Goal: Task Accomplishment & Management: Use online tool/utility

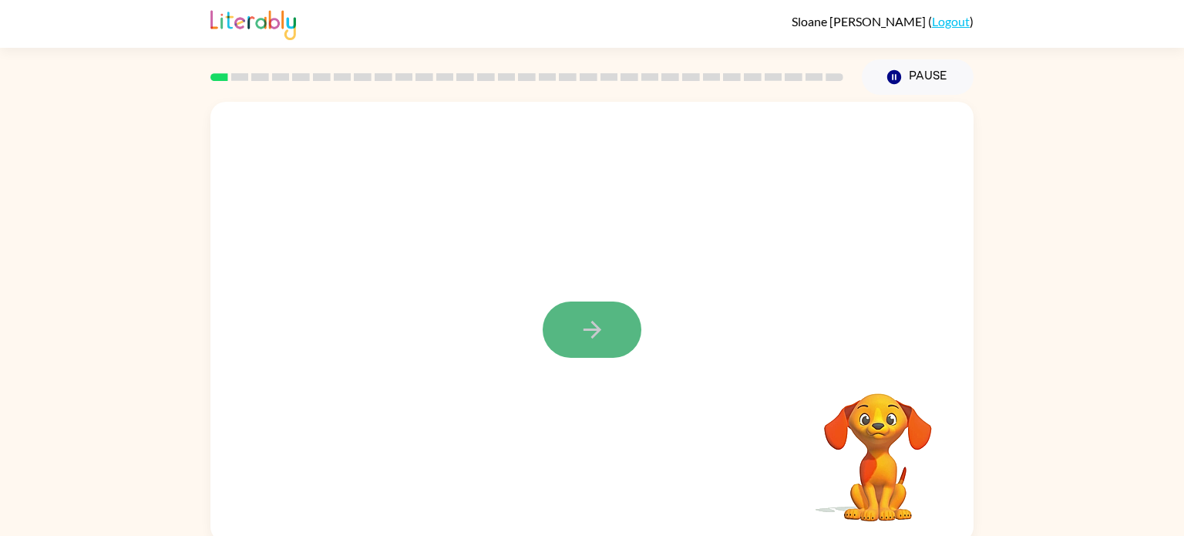
click at [622, 344] on button "button" at bounding box center [592, 330] width 99 height 56
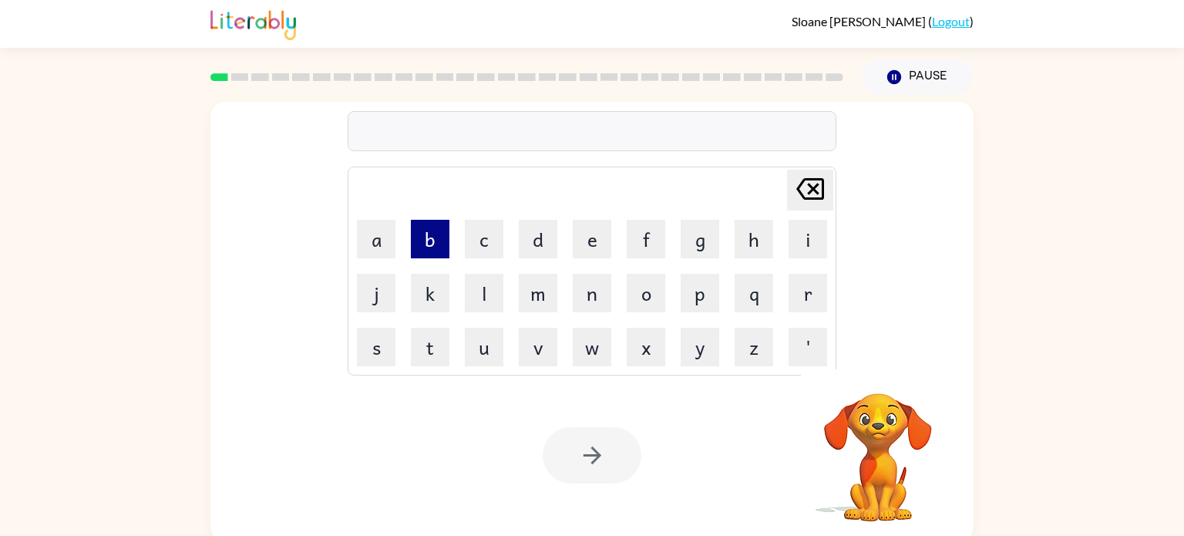
click at [433, 249] on button "b" at bounding box center [430, 239] width 39 height 39
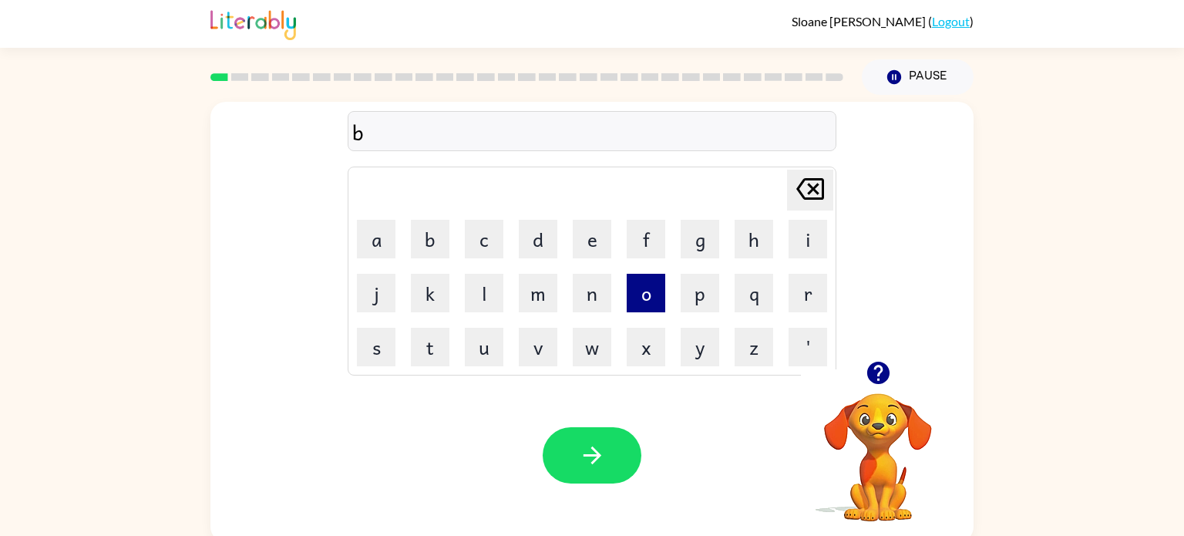
click at [649, 311] on button "o" at bounding box center [646, 293] width 39 height 39
click at [389, 238] on button "a" at bounding box center [376, 239] width 39 height 39
click at [811, 302] on button "r" at bounding box center [808, 293] width 39 height 39
click at [546, 248] on button "d" at bounding box center [538, 239] width 39 height 39
click at [593, 244] on button "e" at bounding box center [592, 239] width 39 height 39
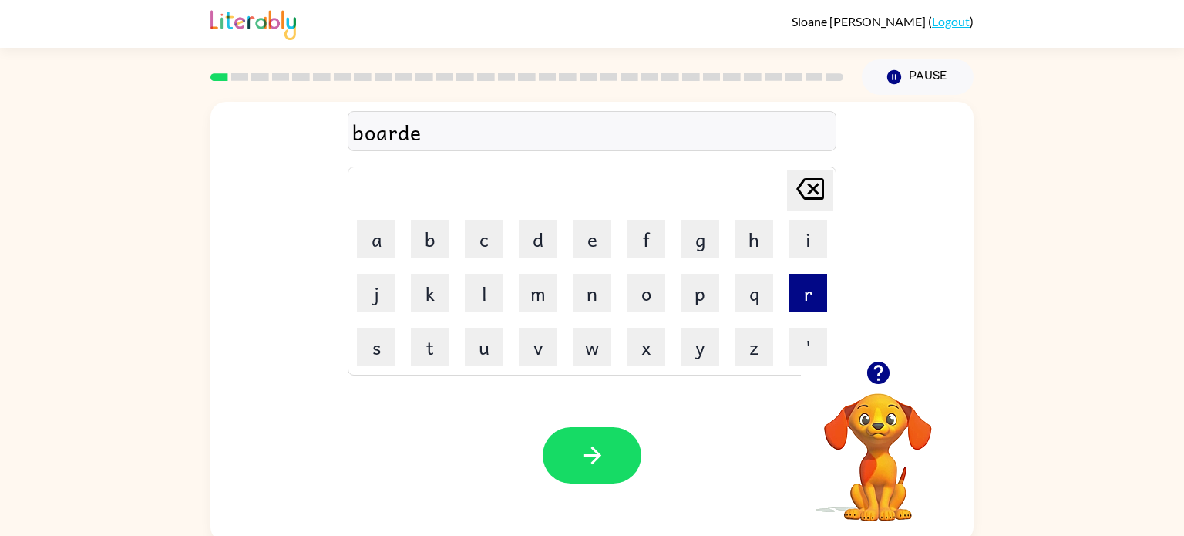
click at [813, 300] on button "r" at bounding box center [808, 293] width 39 height 39
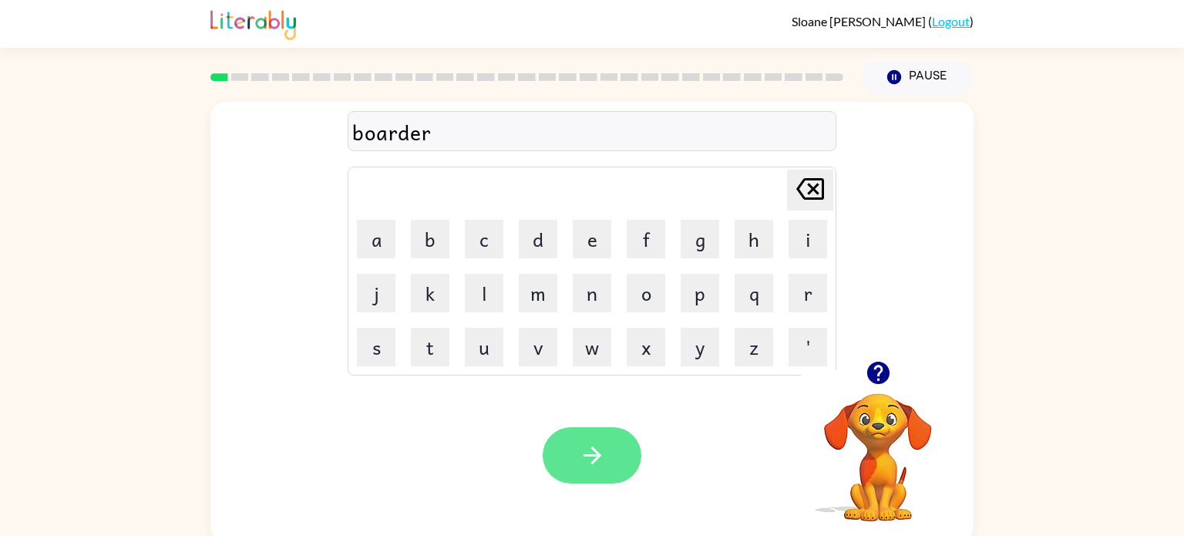
click at [614, 456] on button "button" at bounding box center [592, 455] width 99 height 56
click at [599, 460] on icon "button" at bounding box center [592, 455] width 27 height 27
click at [615, 457] on button "button" at bounding box center [592, 455] width 99 height 56
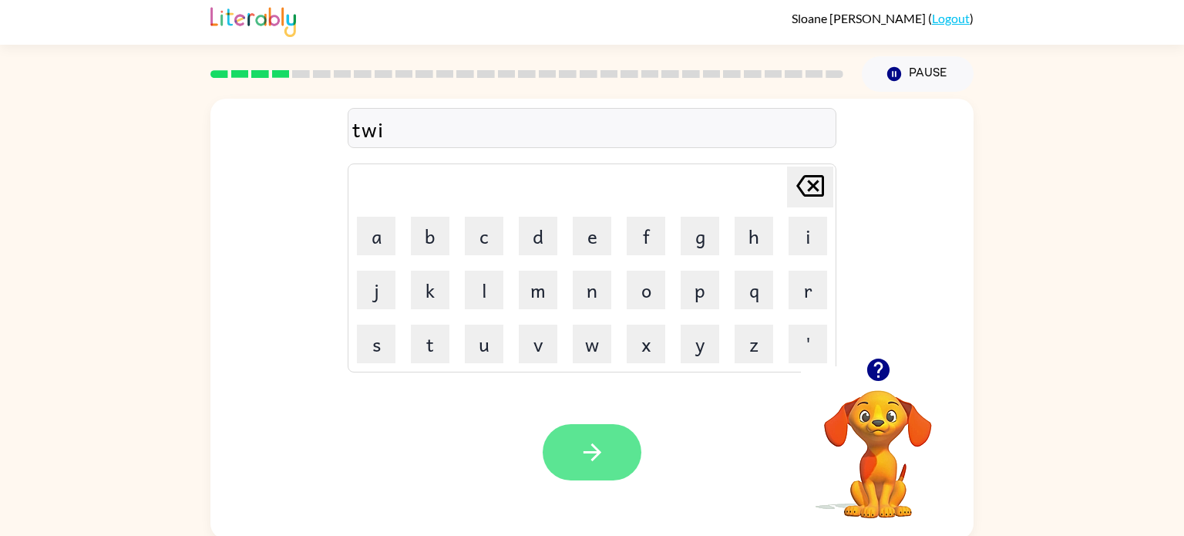
scroll to position [6, 0]
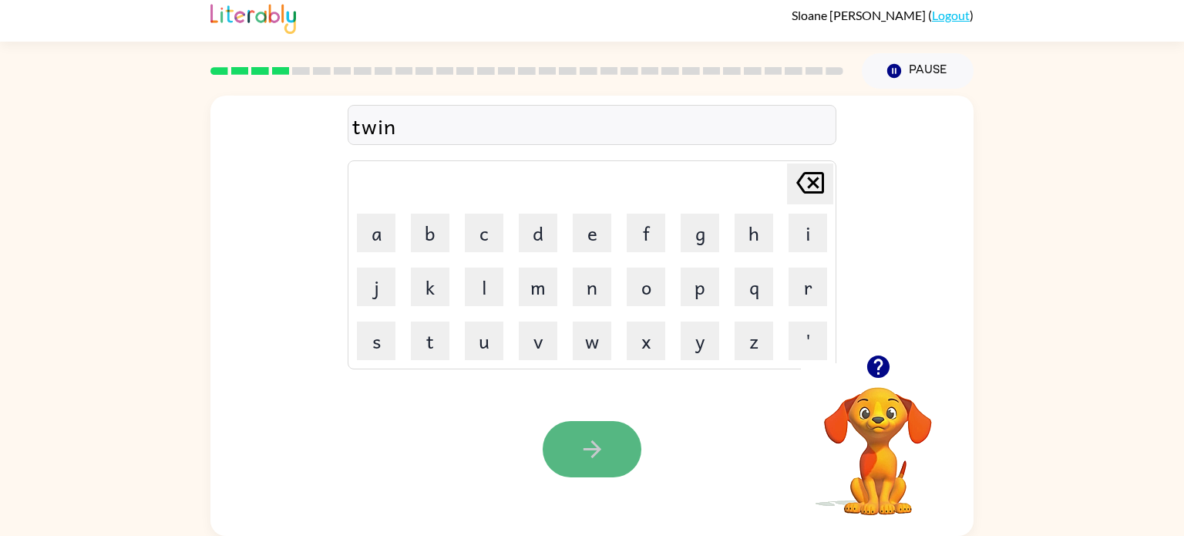
click at [620, 463] on button "button" at bounding box center [592, 449] width 99 height 56
click at [595, 452] on icon "button" at bounding box center [592, 449] width 18 height 18
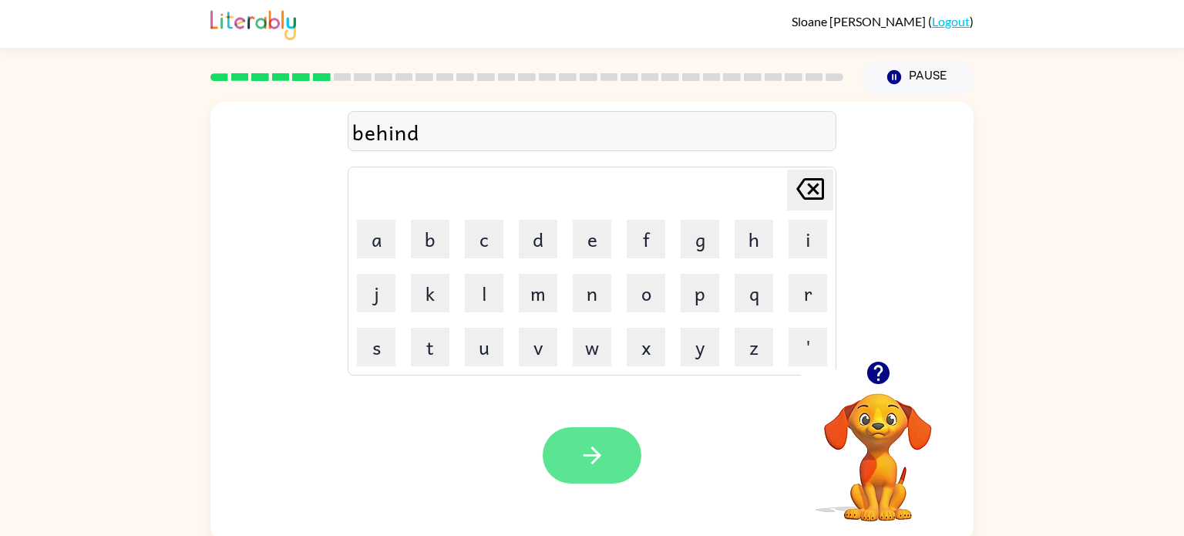
click at [607, 458] on button "button" at bounding box center [592, 455] width 99 height 56
click at [591, 446] on icon "button" at bounding box center [592, 455] width 27 height 27
click at [609, 463] on button "button" at bounding box center [592, 455] width 99 height 56
click at [595, 462] on icon "button" at bounding box center [592, 455] width 18 height 18
click at [581, 478] on button "button" at bounding box center [592, 455] width 99 height 56
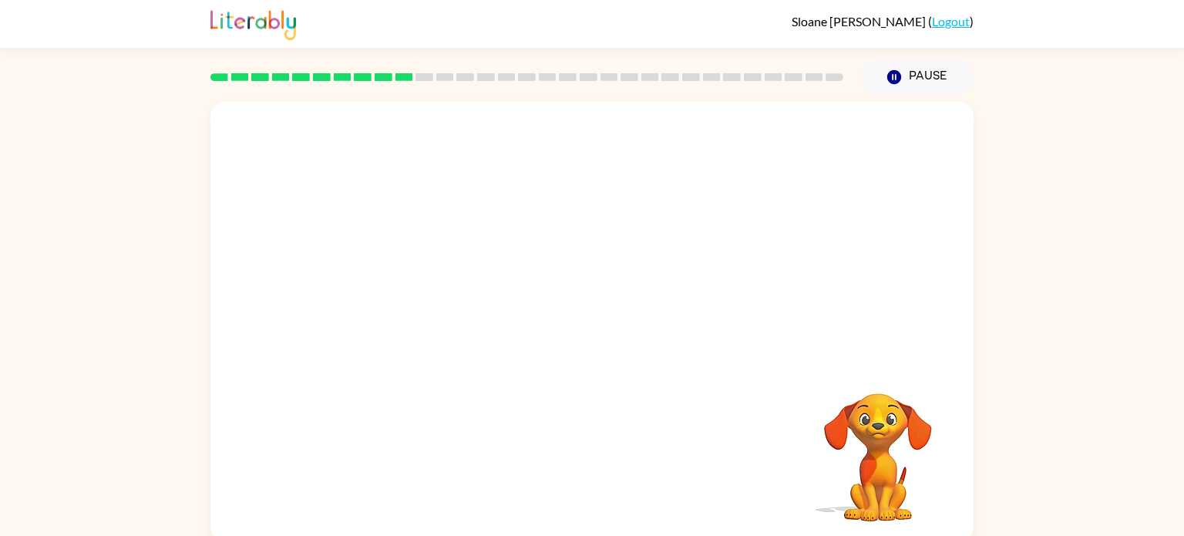
click at [581, 478] on div "Your browser must support playing .mp4 files to use Literably. Please try using…" at bounding box center [592, 322] width 763 height 440
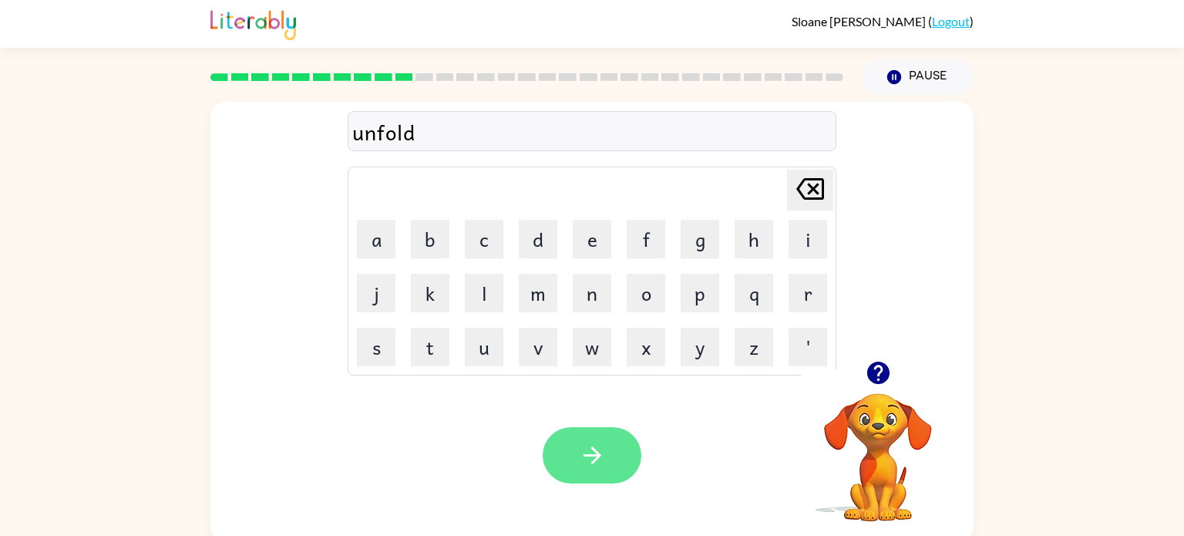
click at [605, 461] on icon "button" at bounding box center [592, 455] width 27 height 27
click at [619, 473] on button "button" at bounding box center [592, 455] width 99 height 56
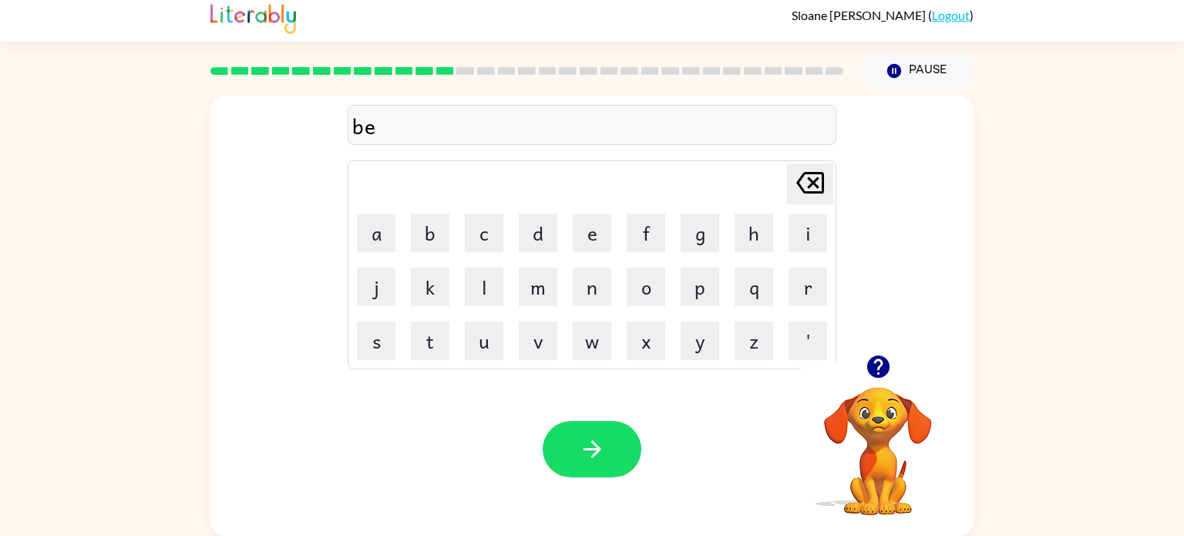
scroll to position [3, 0]
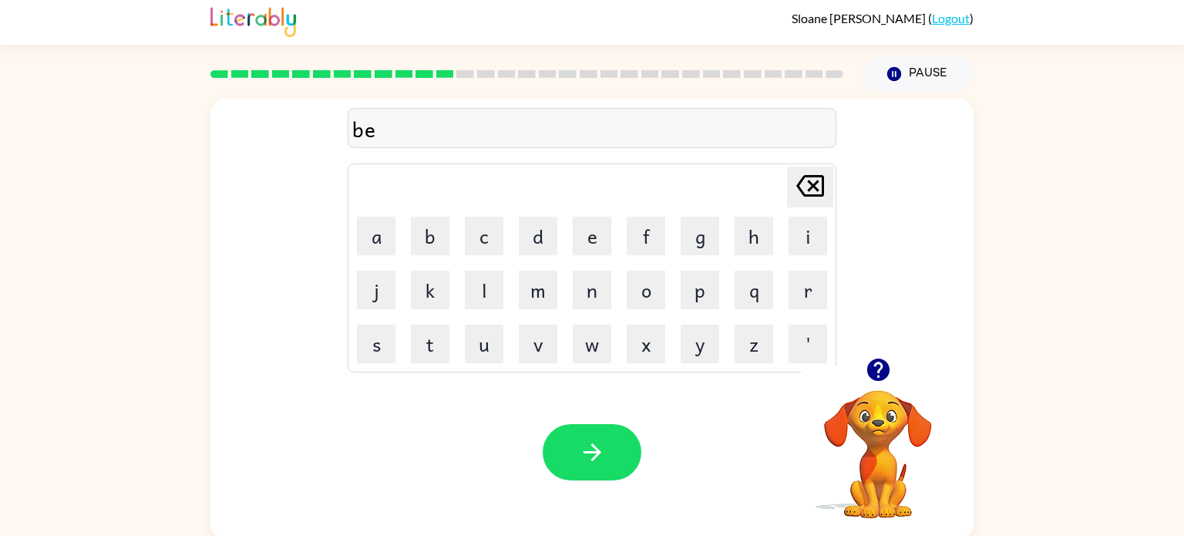
click at [606, 492] on div "Your browser must support playing .mp4 files to use Literably. Please try using…" at bounding box center [592, 452] width 763 height 173
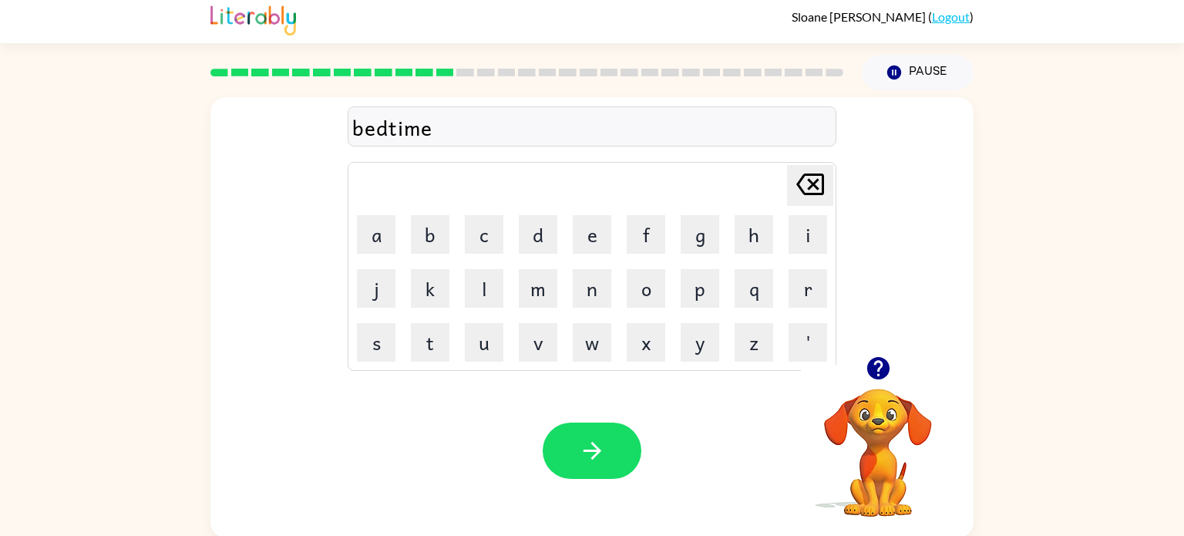
scroll to position [0, 0]
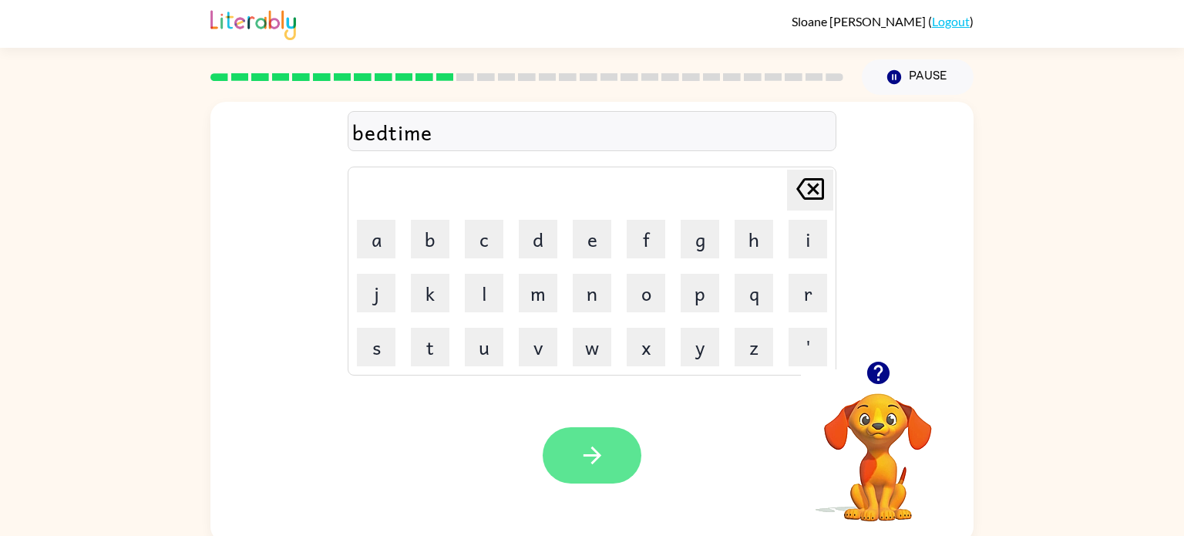
click at [624, 450] on button "button" at bounding box center [592, 455] width 99 height 56
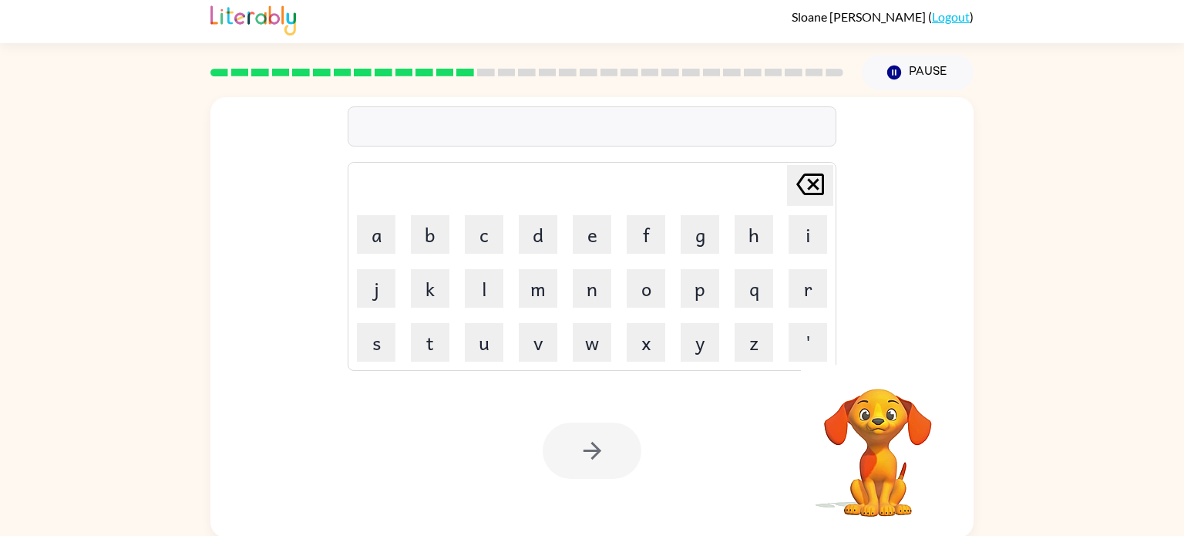
scroll to position [6, 0]
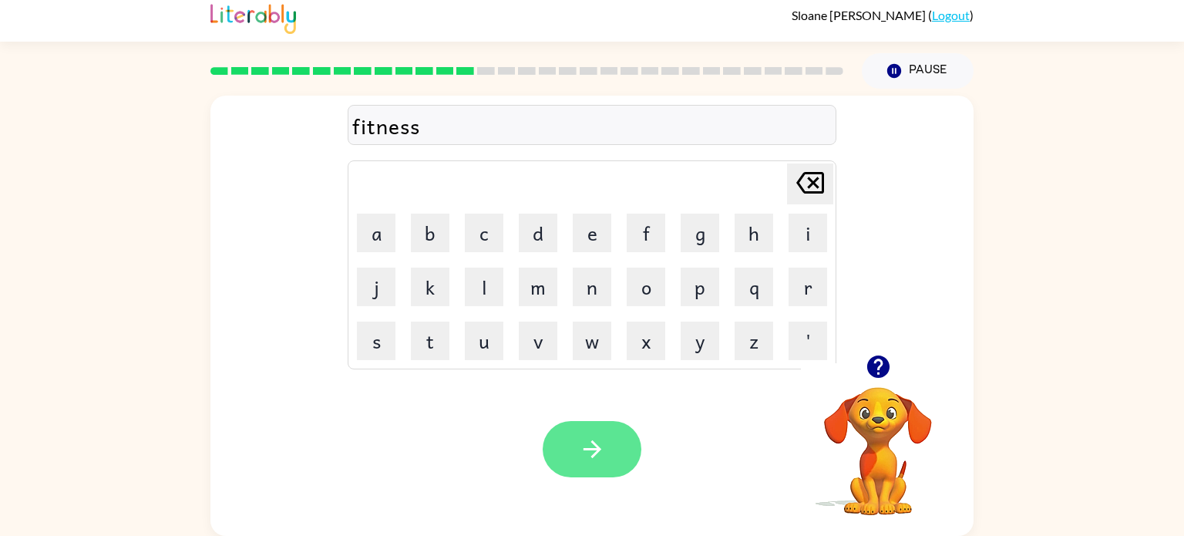
click at [603, 469] on button "button" at bounding box center [592, 449] width 99 height 56
click at [611, 450] on button "button" at bounding box center [592, 449] width 99 height 56
click at [622, 458] on button "button" at bounding box center [592, 449] width 99 height 56
click at [611, 460] on button "button" at bounding box center [592, 449] width 99 height 56
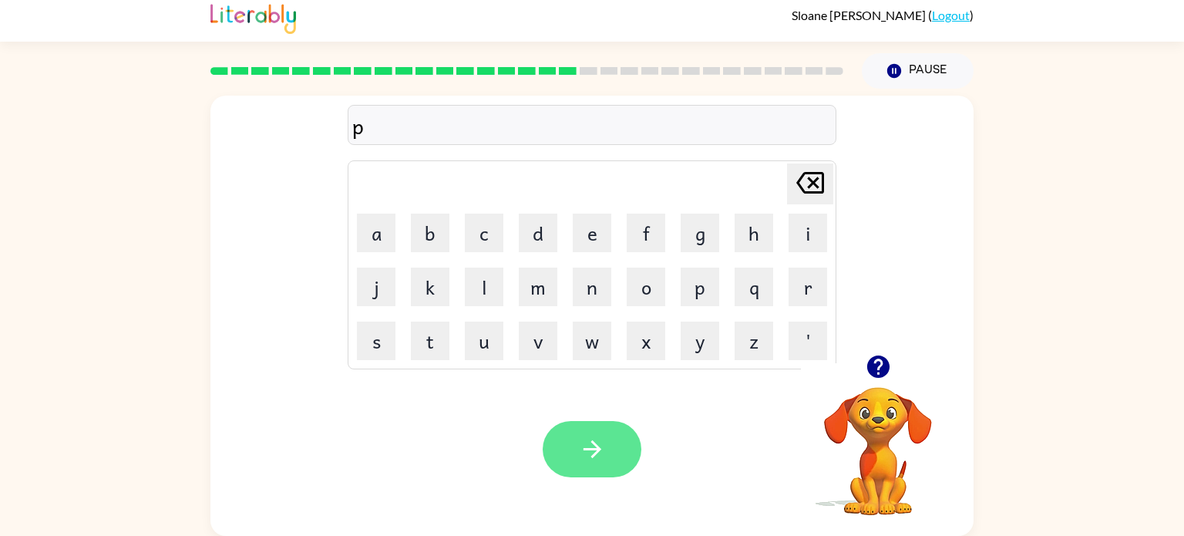
scroll to position [5, 0]
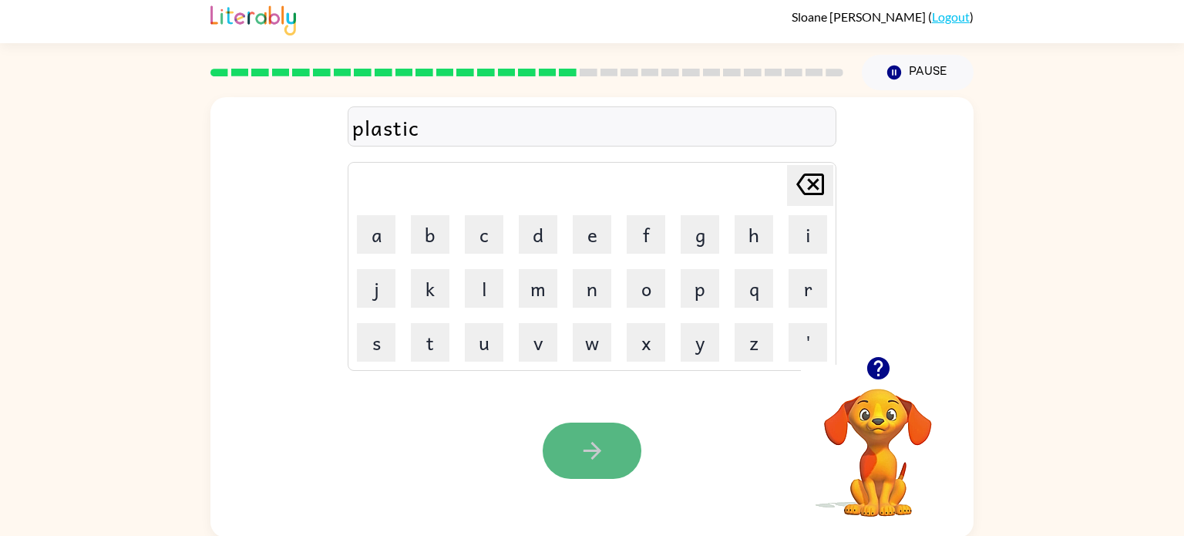
click at [609, 434] on button "button" at bounding box center [592, 451] width 99 height 56
click at [601, 453] on icon "button" at bounding box center [592, 450] width 27 height 27
click at [571, 463] on button "button" at bounding box center [592, 451] width 99 height 56
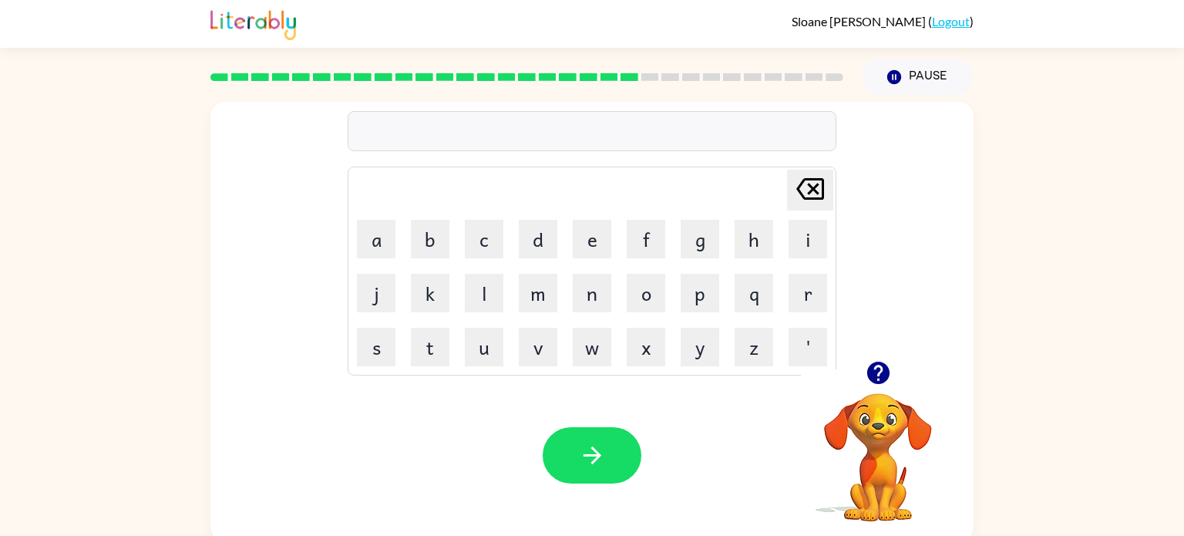
scroll to position [6, 0]
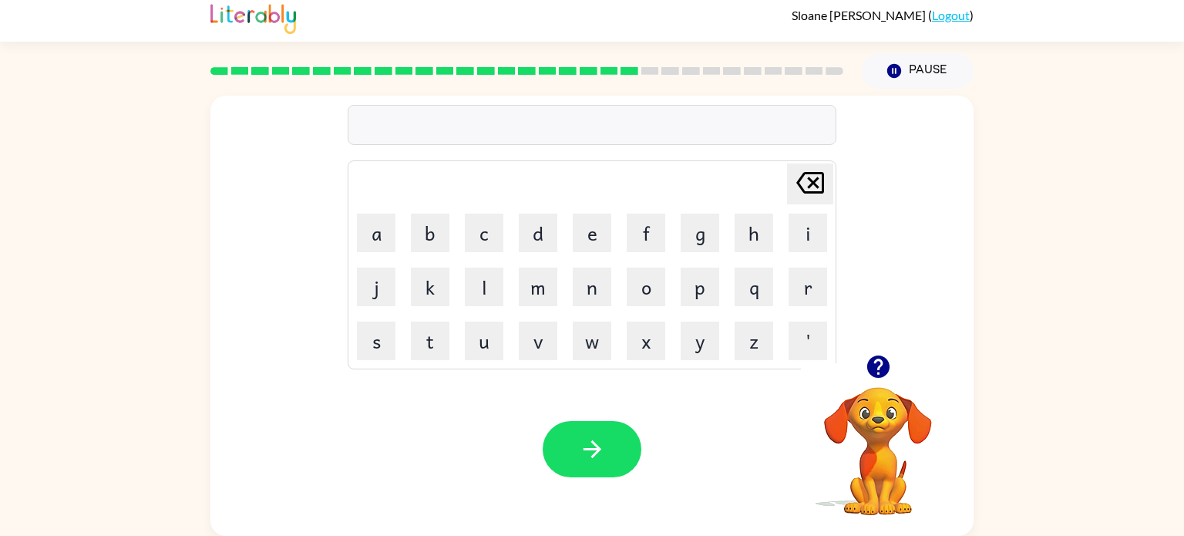
click at [611, 73] on rect at bounding box center [610, 71] width 18 height 8
click at [629, 73] on rect at bounding box center [630, 71] width 18 height 8
click at [919, 66] on button "Pause Pause" at bounding box center [918, 70] width 112 height 35
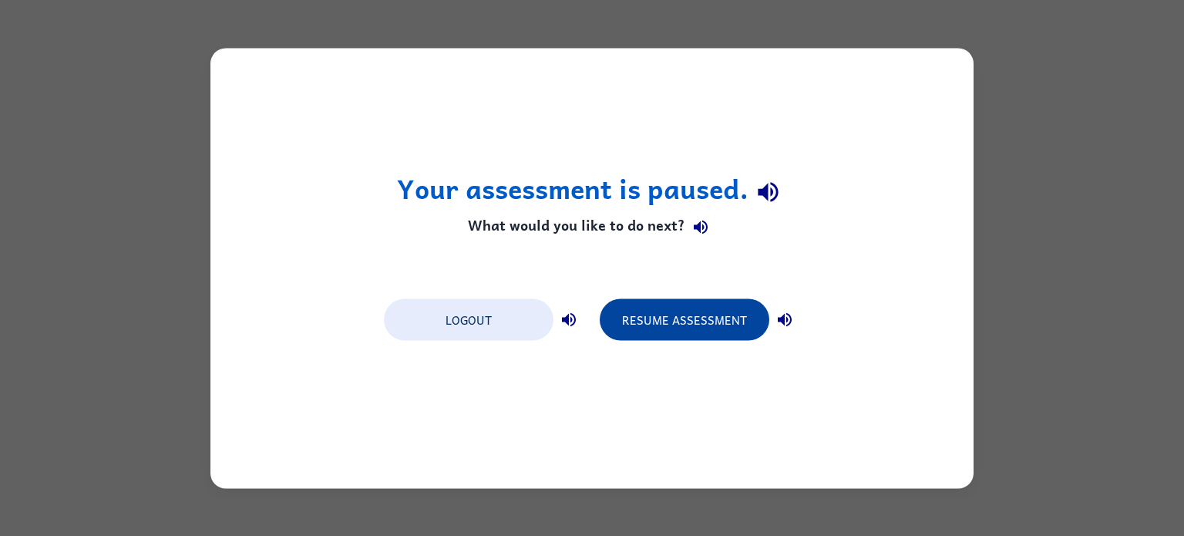
click at [706, 308] on button "Resume Assessment" at bounding box center [685, 319] width 170 height 42
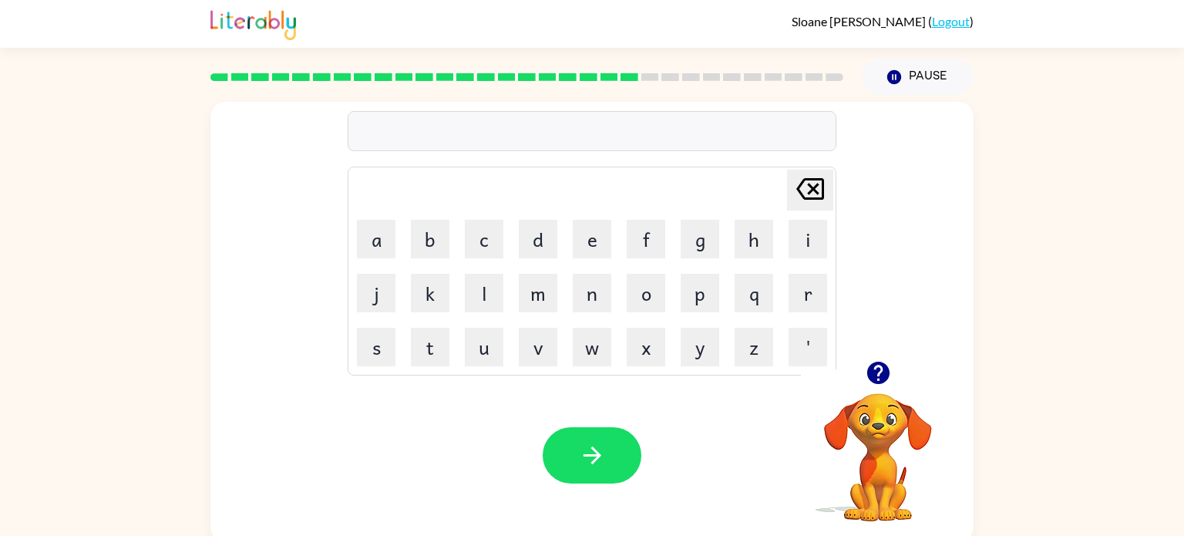
click at [242, 255] on div "[PERSON_NAME] last character input a b c d e f g h i j k l m n o p q r s t u v …" at bounding box center [592, 231] width 763 height 259
click at [594, 470] on button "button" at bounding box center [592, 455] width 99 height 56
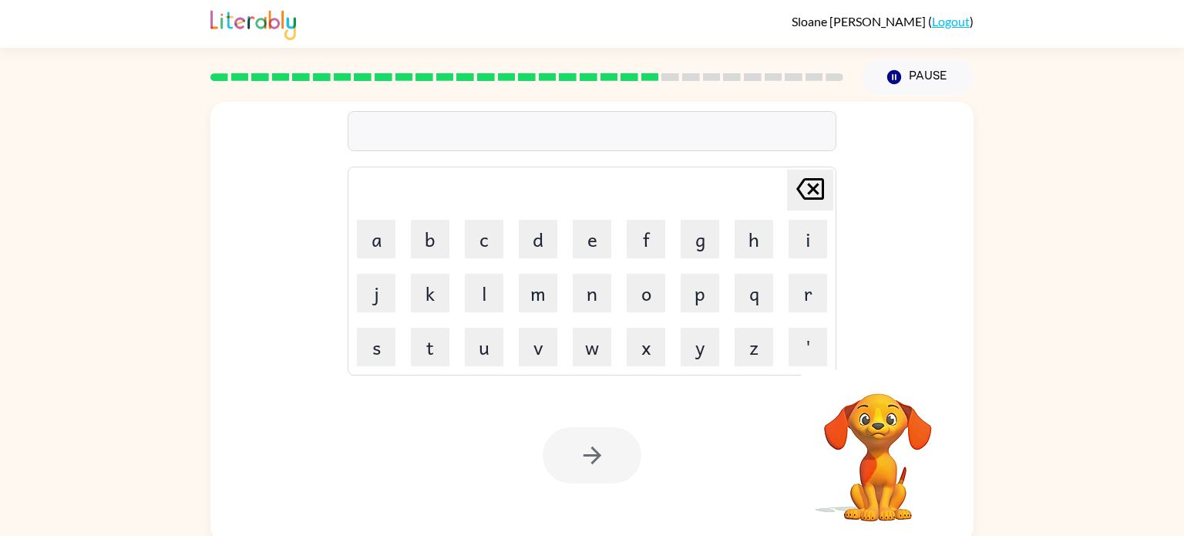
click at [595, 470] on div at bounding box center [592, 455] width 99 height 56
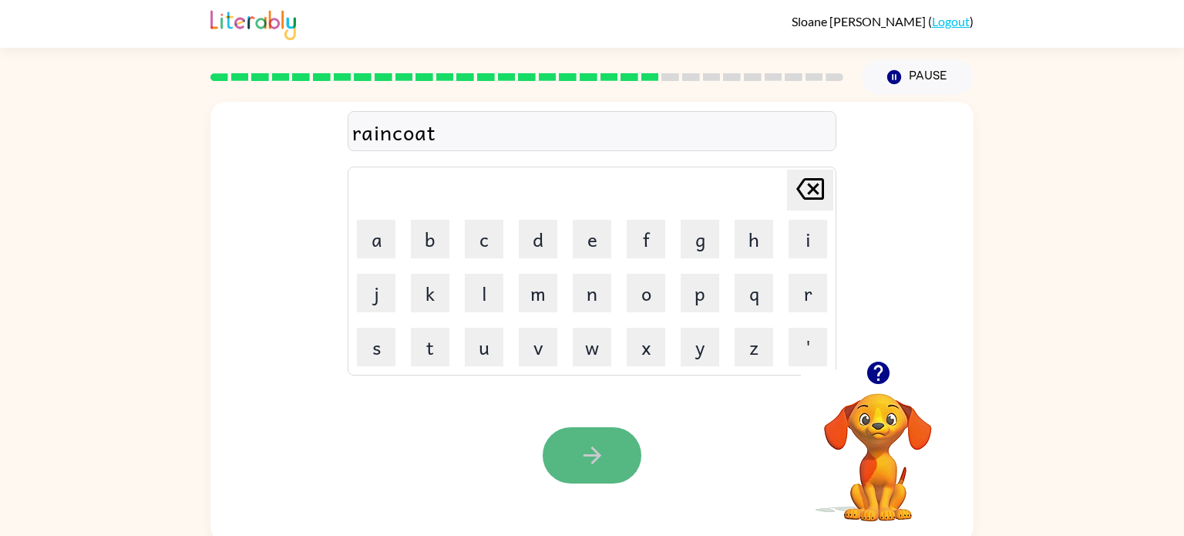
click at [625, 475] on button "button" at bounding box center [592, 455] width 99 height 56
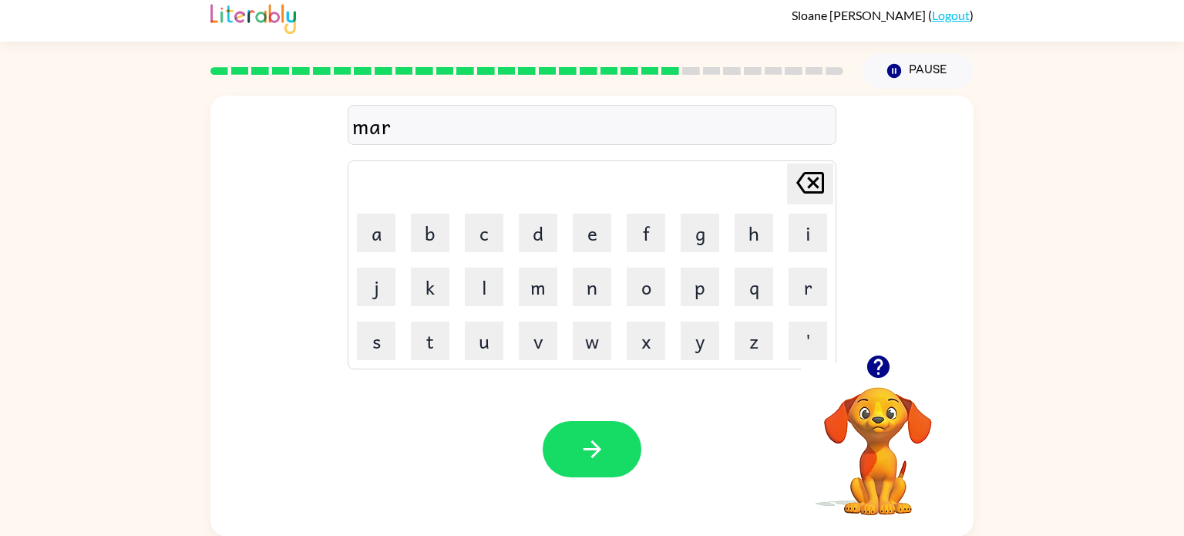
scroll to position [5, 0]
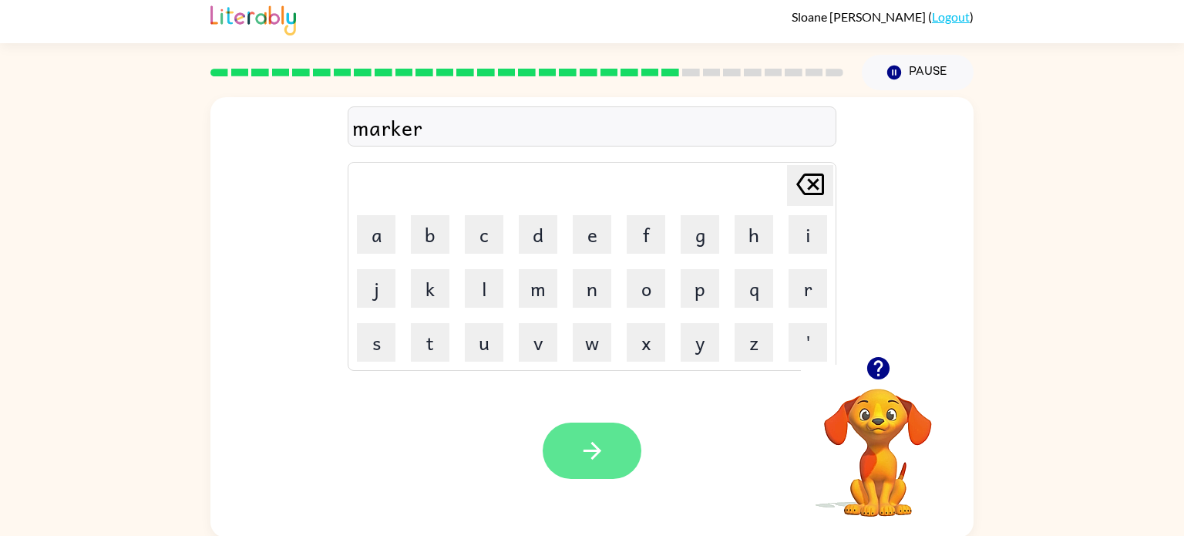
click at [611, 453] on button "button" at bounding box center [592, 451] width 99 height 56
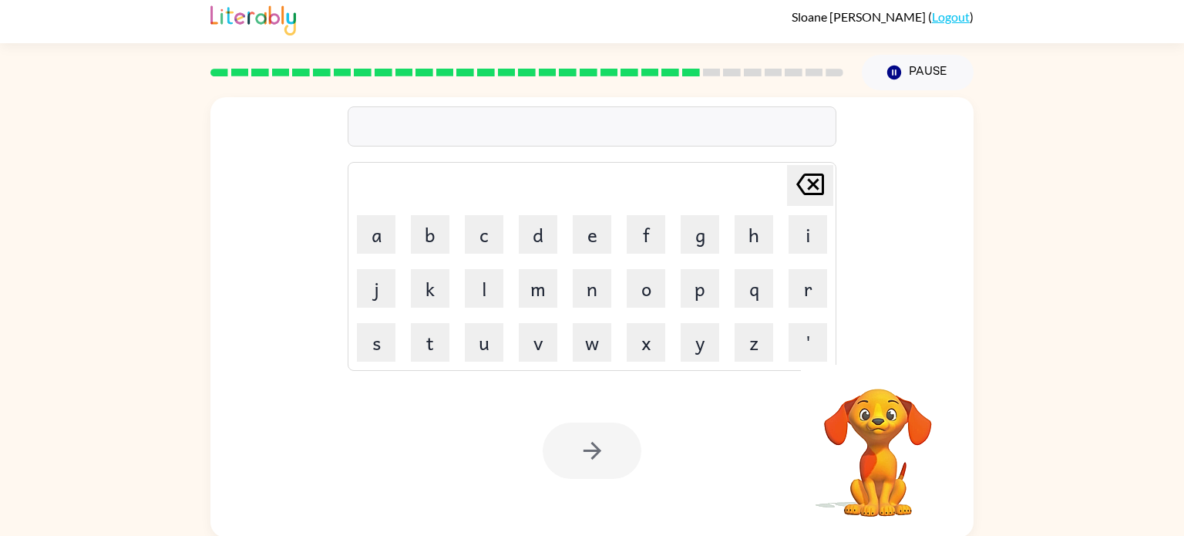
scroll to position [6, 0]
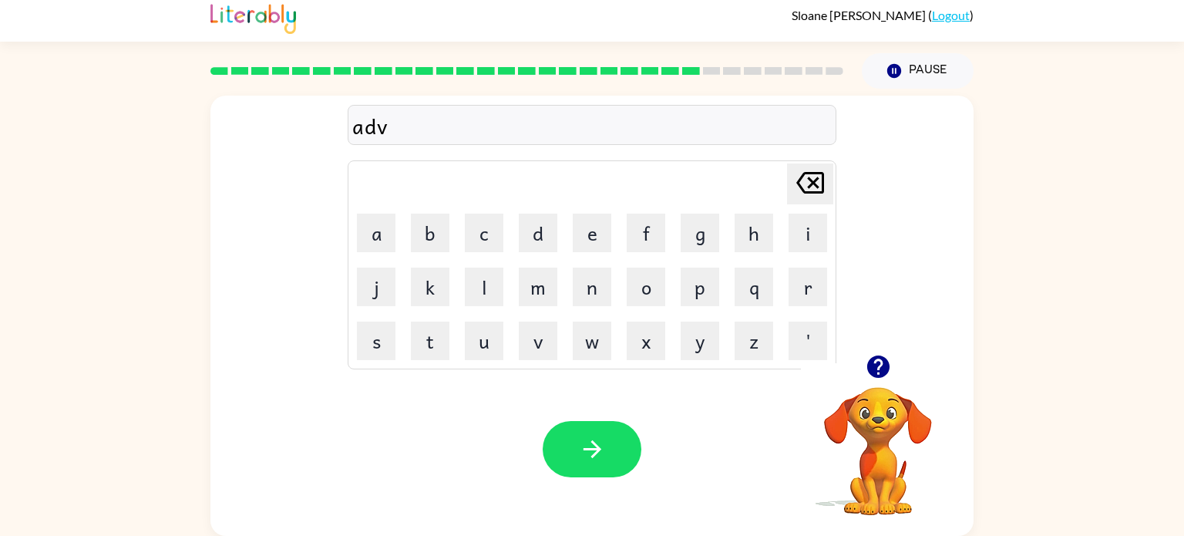
click at [160, 478] on div "adv [PERSON_NAME] last character input a b c d e f g h i j k l m n o p q r s t …" at bounding box center [592, 312] width 1184 height 447
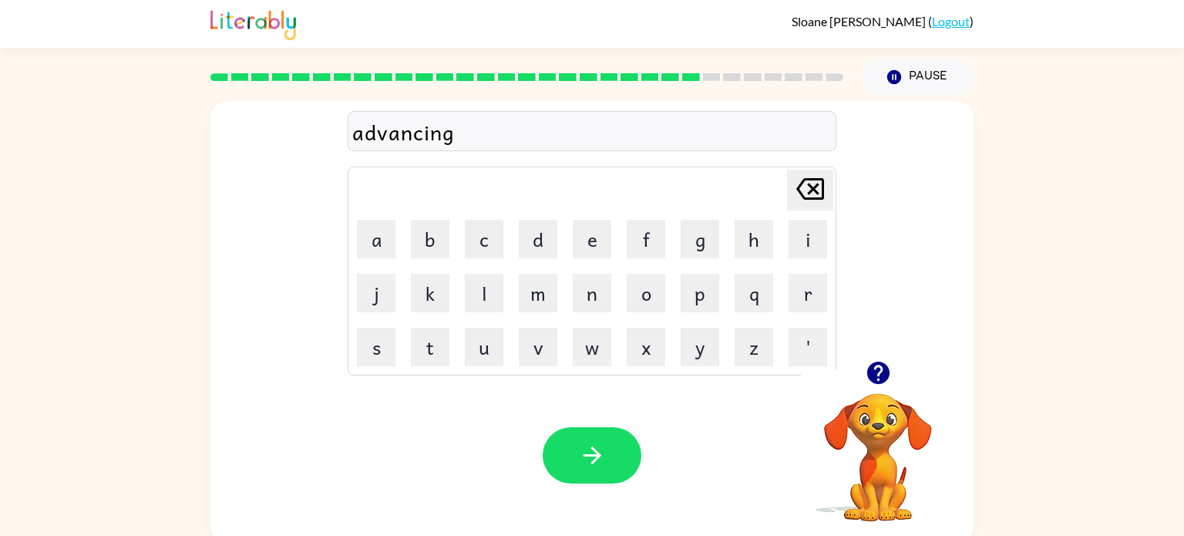
scroll to position [0, 0]
click at [608, 455] on button "button" at bounding box center [592, 455] width 99 height 56
click at [594, 456] on icon "button" at bounding box center [592, 455] width 27 height 27
click at [592, 456] on icon "button" at bounding box center [592, 455] width 27 height 27
click at [579, 459] on icon "button" at bounding box center [592, 455] width 27 height 27
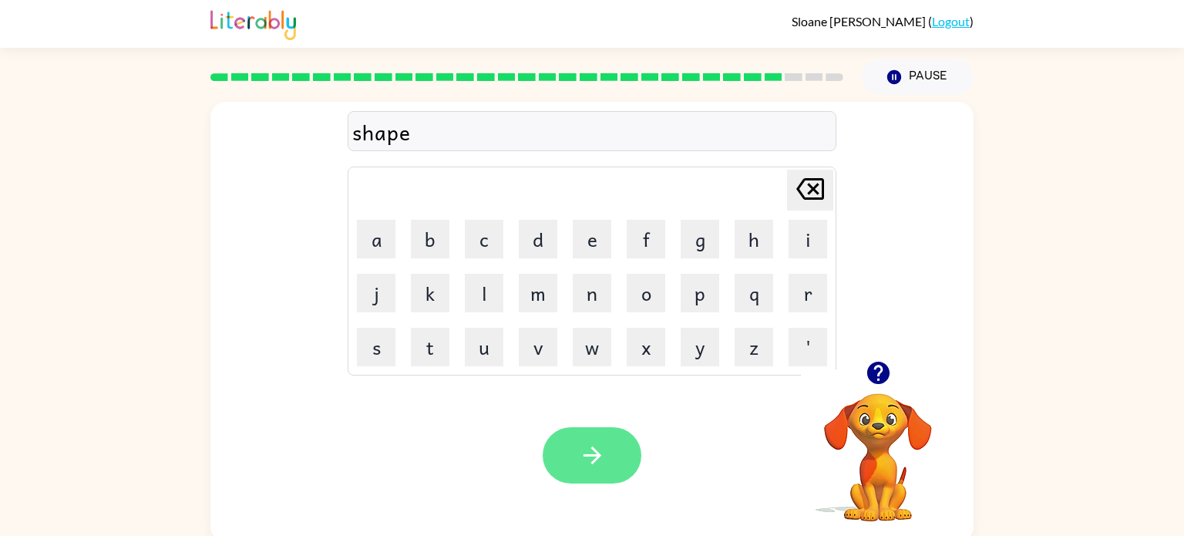
click at [588, 453] on icon "button" at bounding box center [592, 455] width 27 height 27
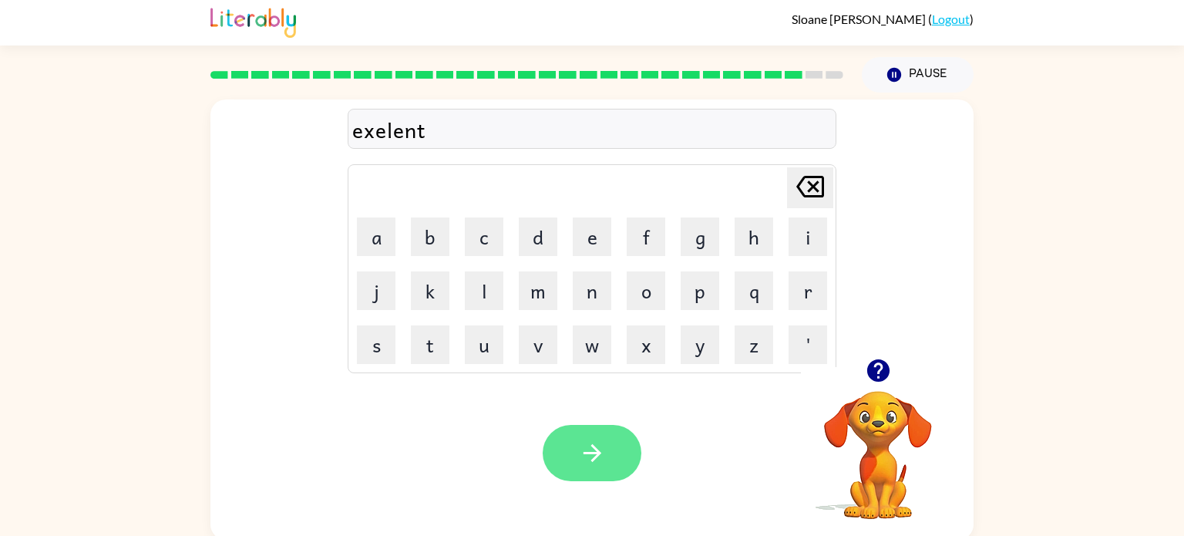
click at [575, 454] on button "button" at bounding box center [592, 453] width 99 height 56
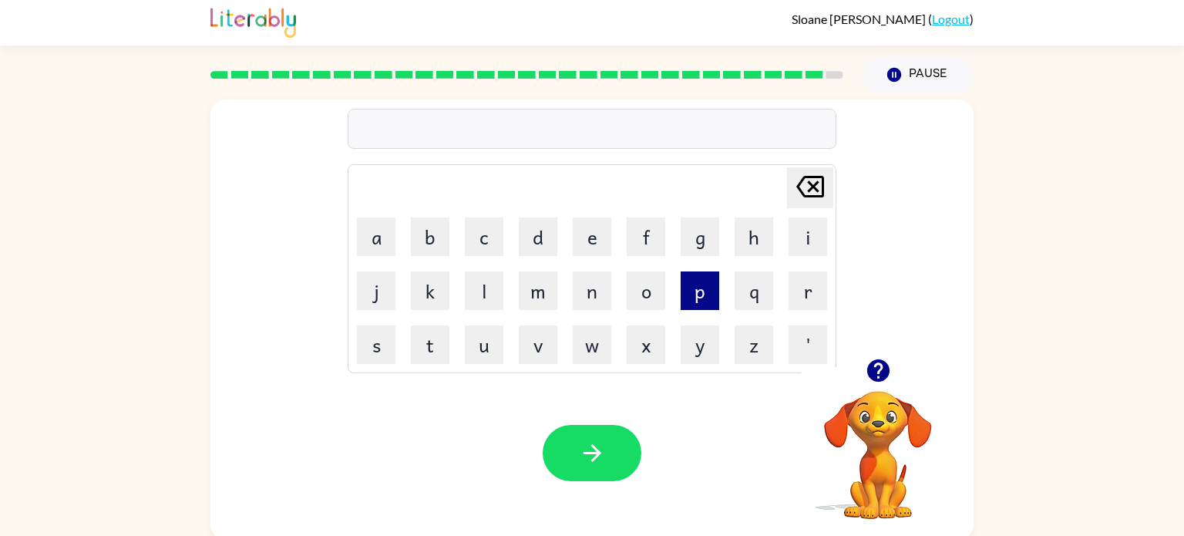
scroll to position [6, 0]
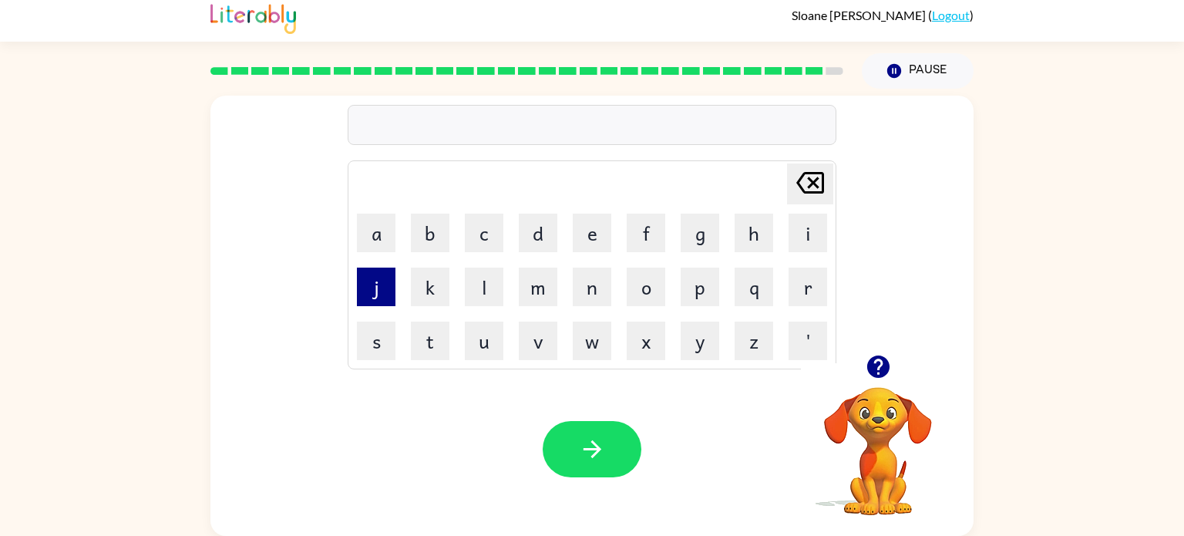
click at [392, 289] on button "j" at bounding box center [376, 287] width 39 height 39
type button "j"
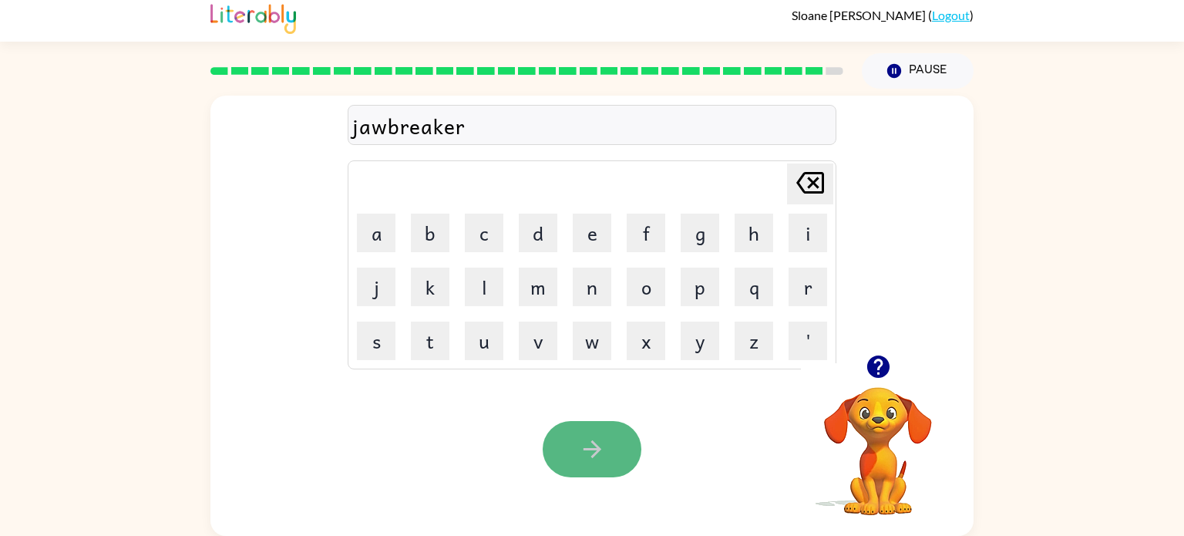
click at [590, 448] on icon "button" at bounding box center [592, 449] width 18 height 18
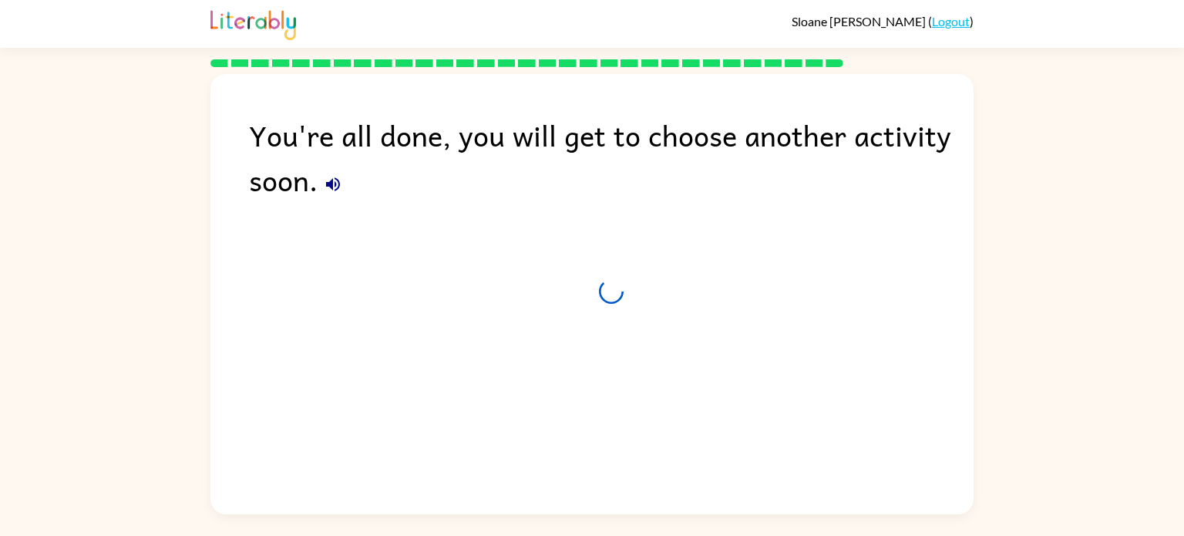
scroll to position [0, 0]
